Goal: Ask a question

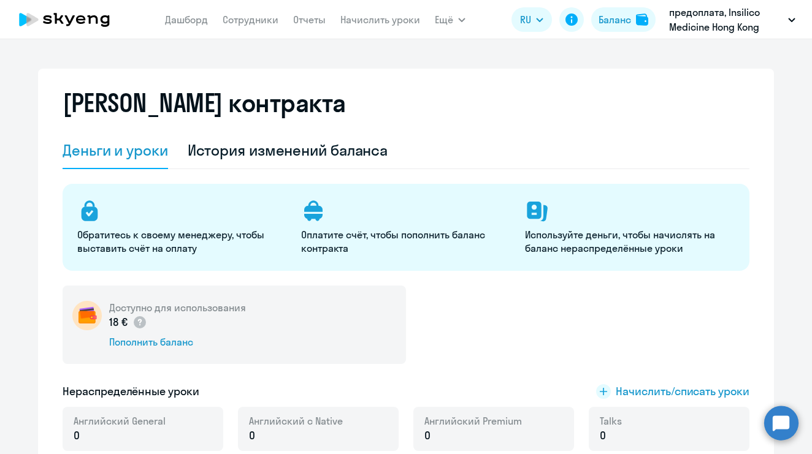
select select "english_adult_not_native_speaker"
click at [268, 152] on div "История изменений баланса" at bounding box center [288, 150] width 201 height 20
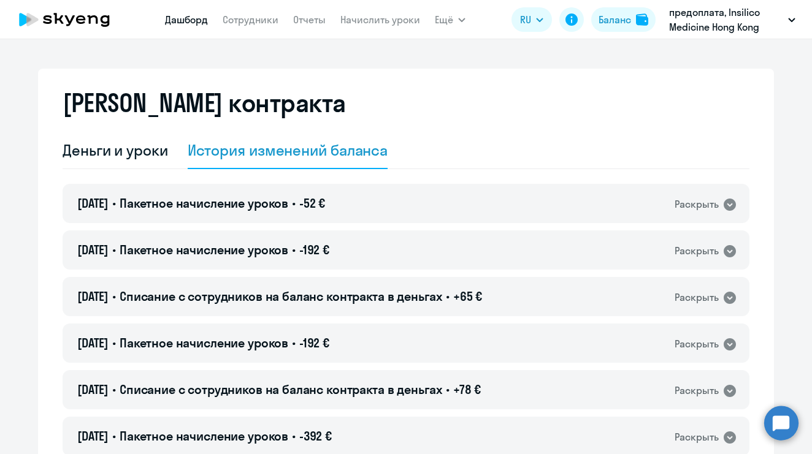
click at [193, 15] on link "Дашборд" at bounding box center [186, 19] width 43 height 12
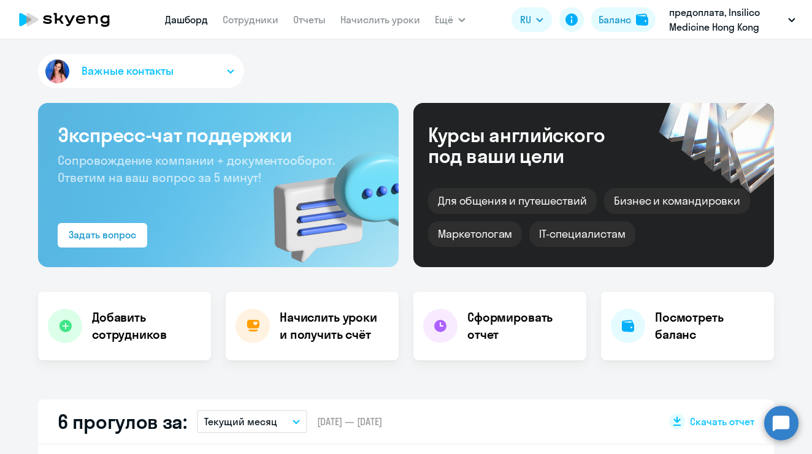
select select "30"
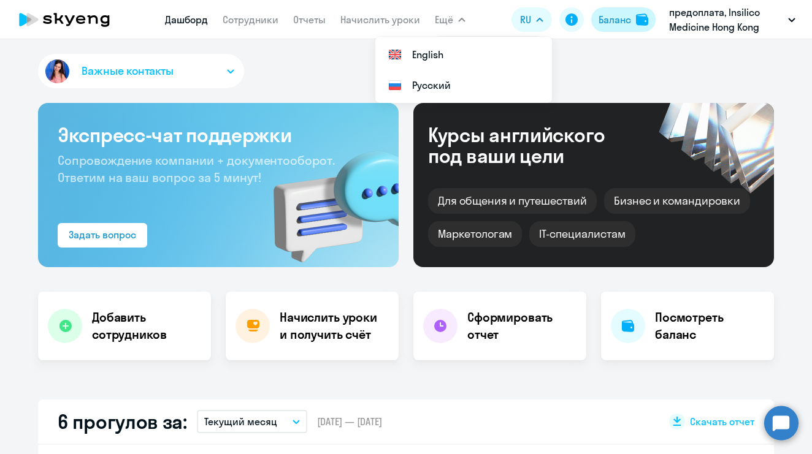
click at [619, 25] on div "Баланс" at bounding box center [614, 19] width 32 height 15
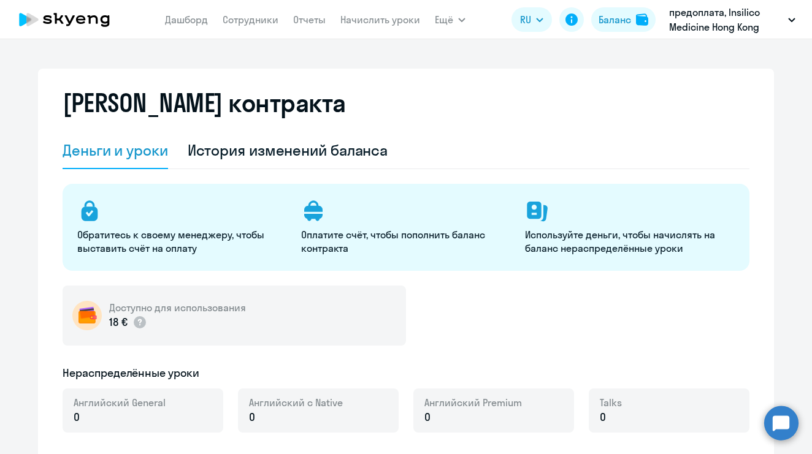
select select "english_adult_not_native_speaker"
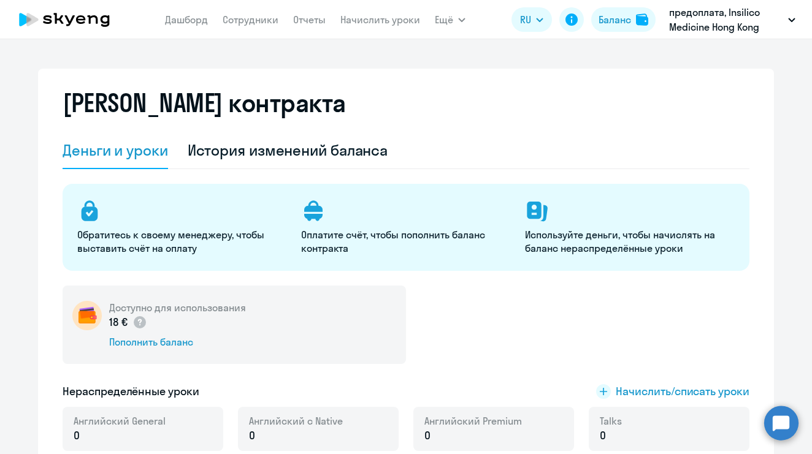
click at [786, 425] on circle at bounding box center [781, 423] width 34 height 34
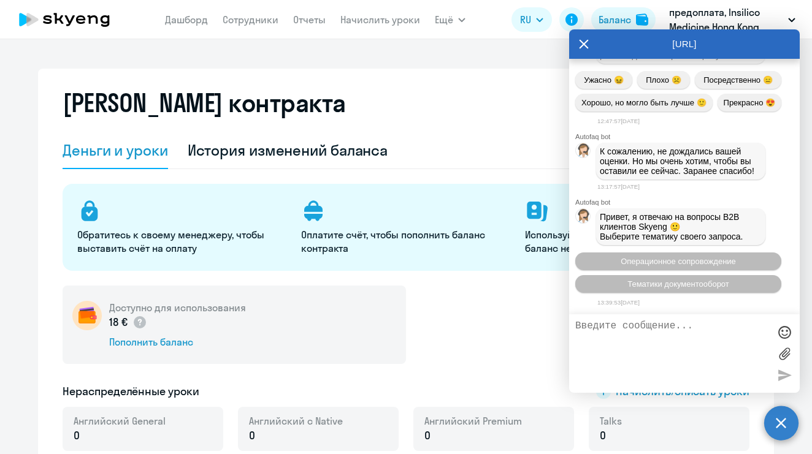
scroll to position [14288, 0]
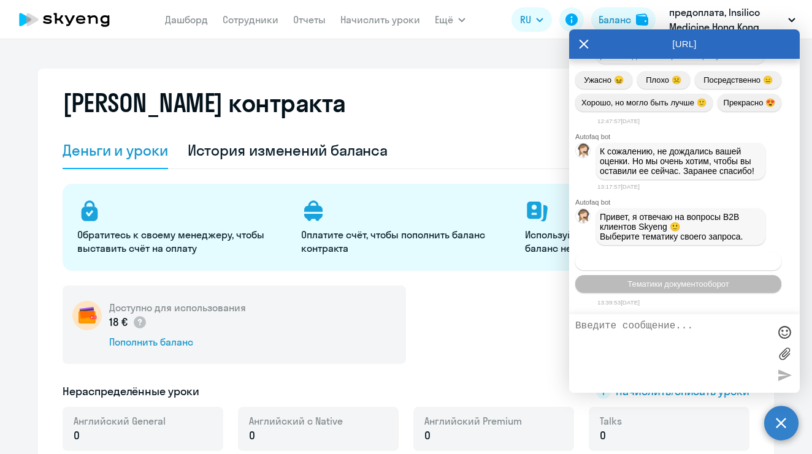
click at [700, 262] on span "Операционное сопровождение" at bounding box center [678, 261] width 115 height 9
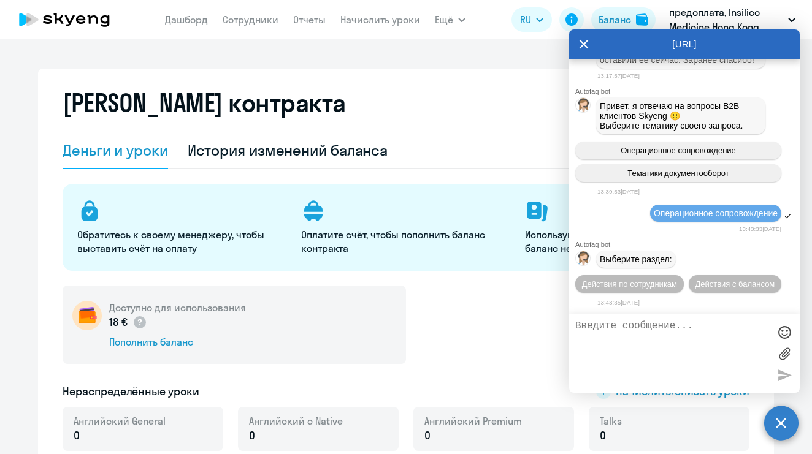
scroll to position [14422, 0]
click at [695, 288] on span "Действия с балансом" at bounding box center [735, 284] width 80 height 9
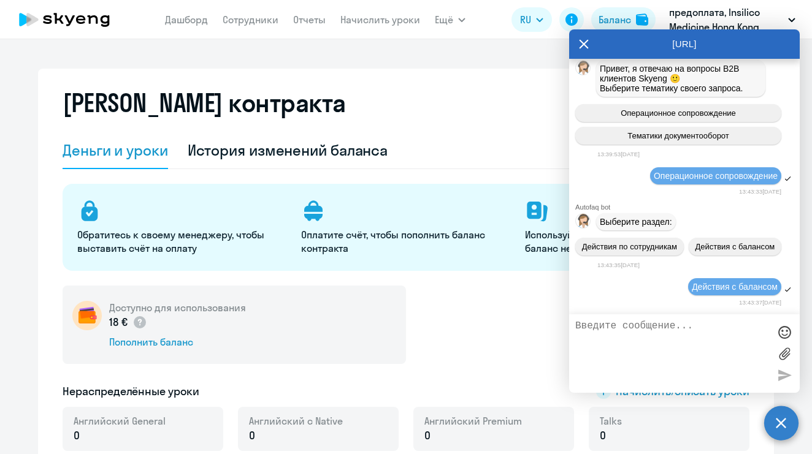
scroll to position [14560, 0]
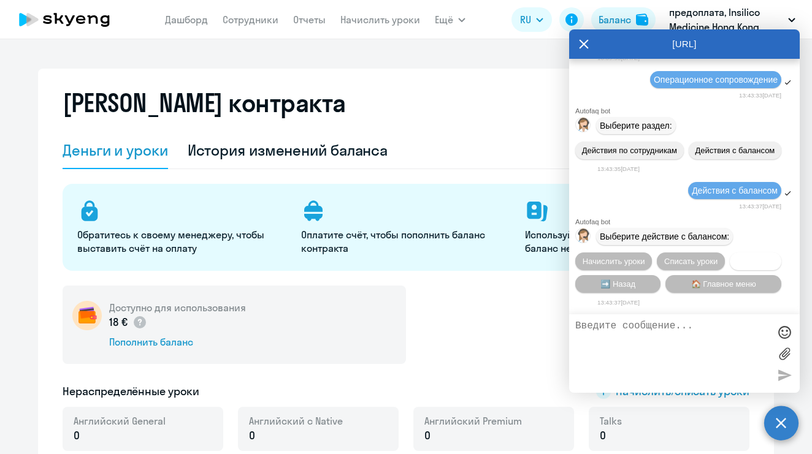
click at [749, 257] on span "Трансфер" at bounding box center [755, 261] width 37 height 9
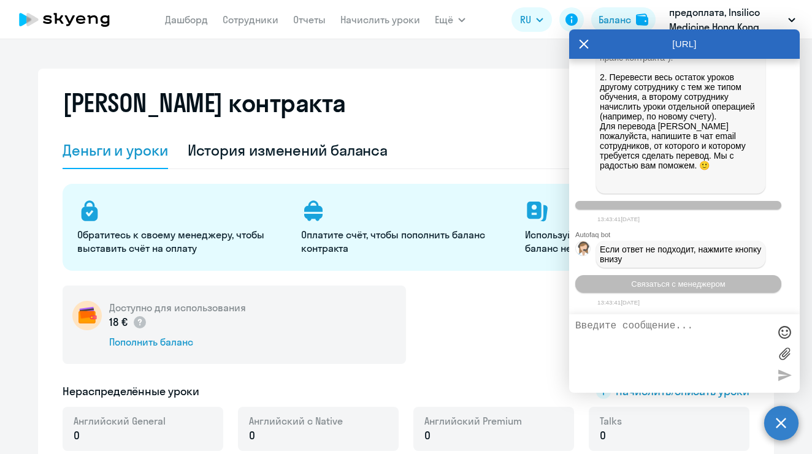
scroll to position [15016, 0]
click at [681, 285] on span "Связаться с менеджером" at bounding box center [678, 284] width 94 height 9
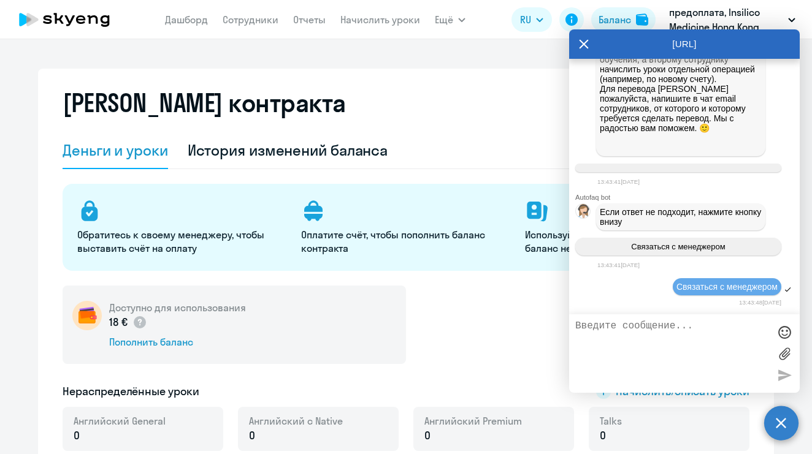
click at [637, 335] on textarea at bounding box center [672, 354] width 194 height 66
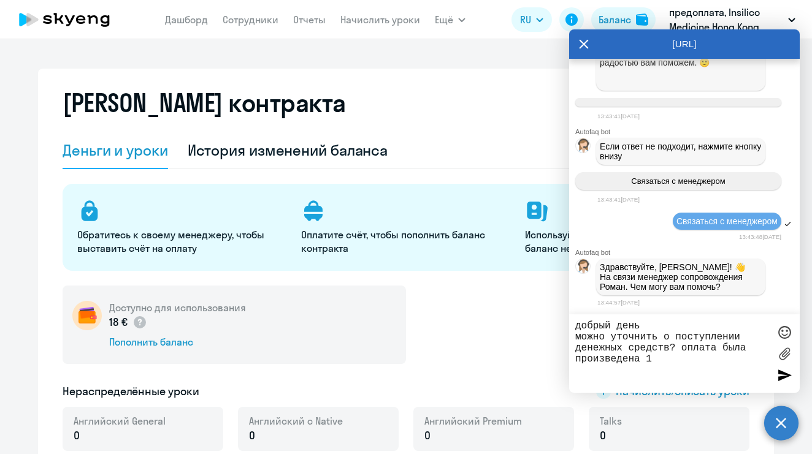
scroll to position [15124, 0]
type textarea "добрый день можно уточнить о поступлении денежных средств? оплата была произвед…"
click at [789, 375] on div at bounding box center [784, 375] width 18 height 18
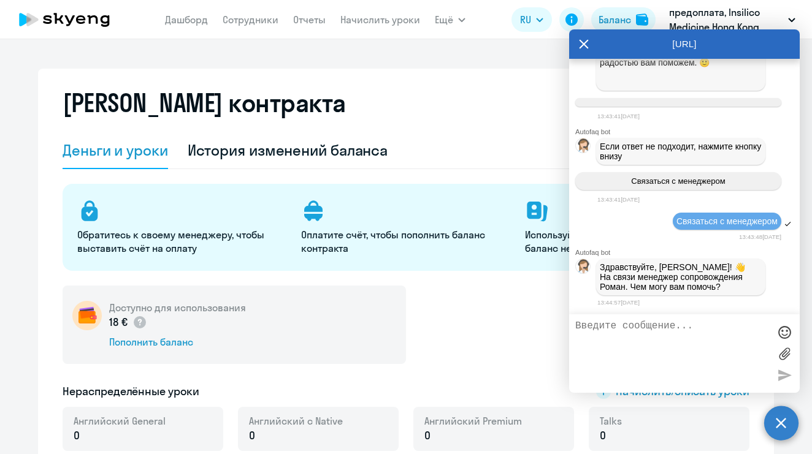
scroll to position [15191, 0]
